Goal: Information Seeking & Learning: Learn about a topic

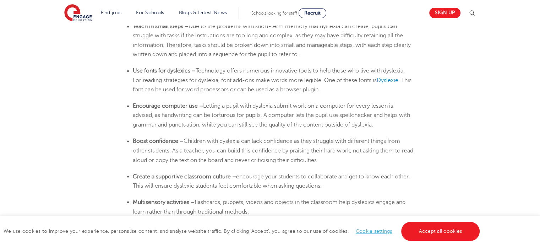
scroll to position [1200, 0]
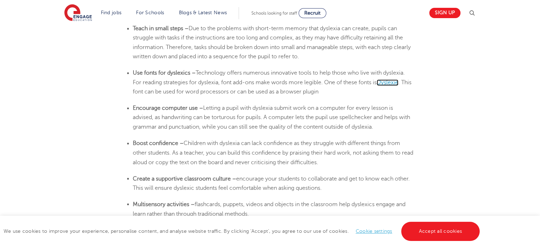
click at [396, 83] on span "Dyslexie" at bounding box center [388, 82] width 22 height 6
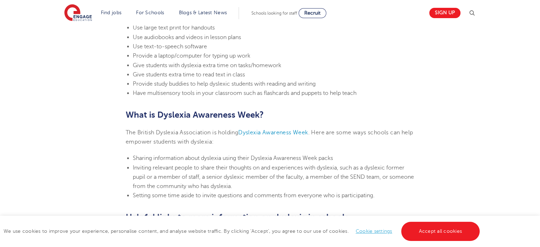
scroll to position [1552, 0]
